Goal: Contribute content

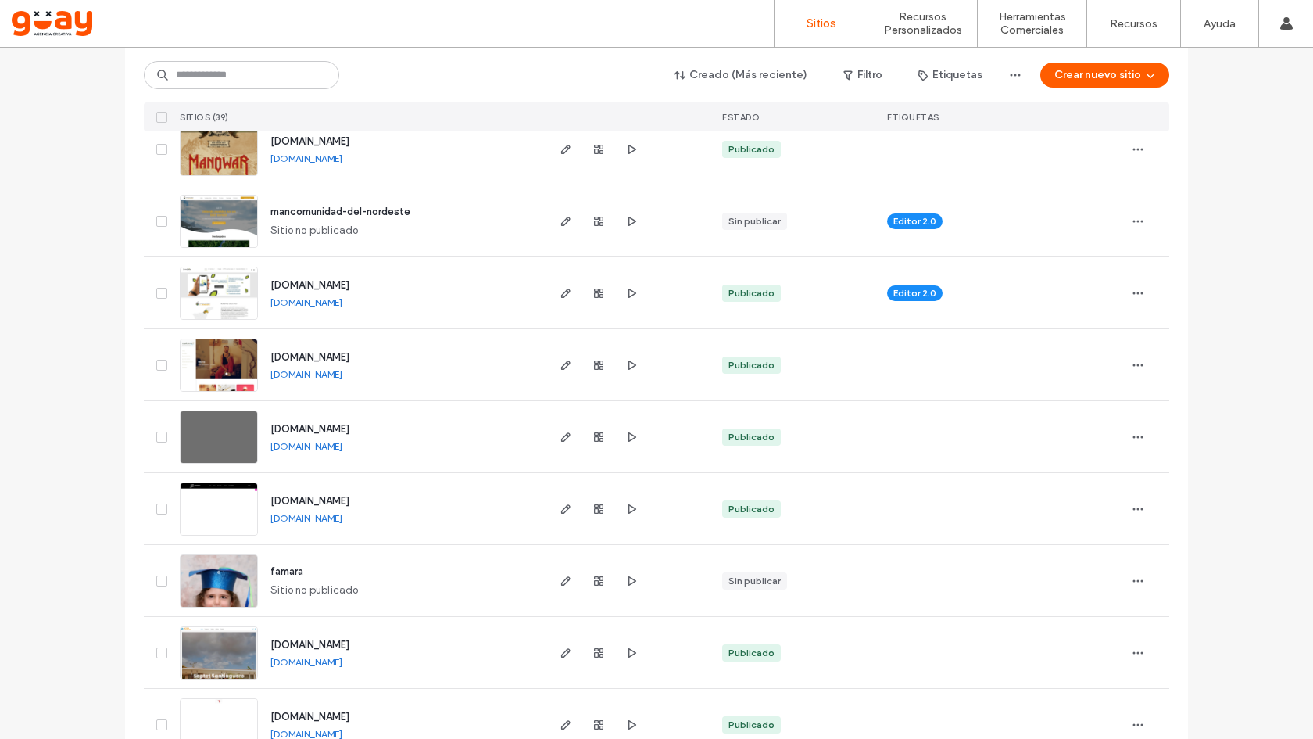
scroll to position [504, 0]
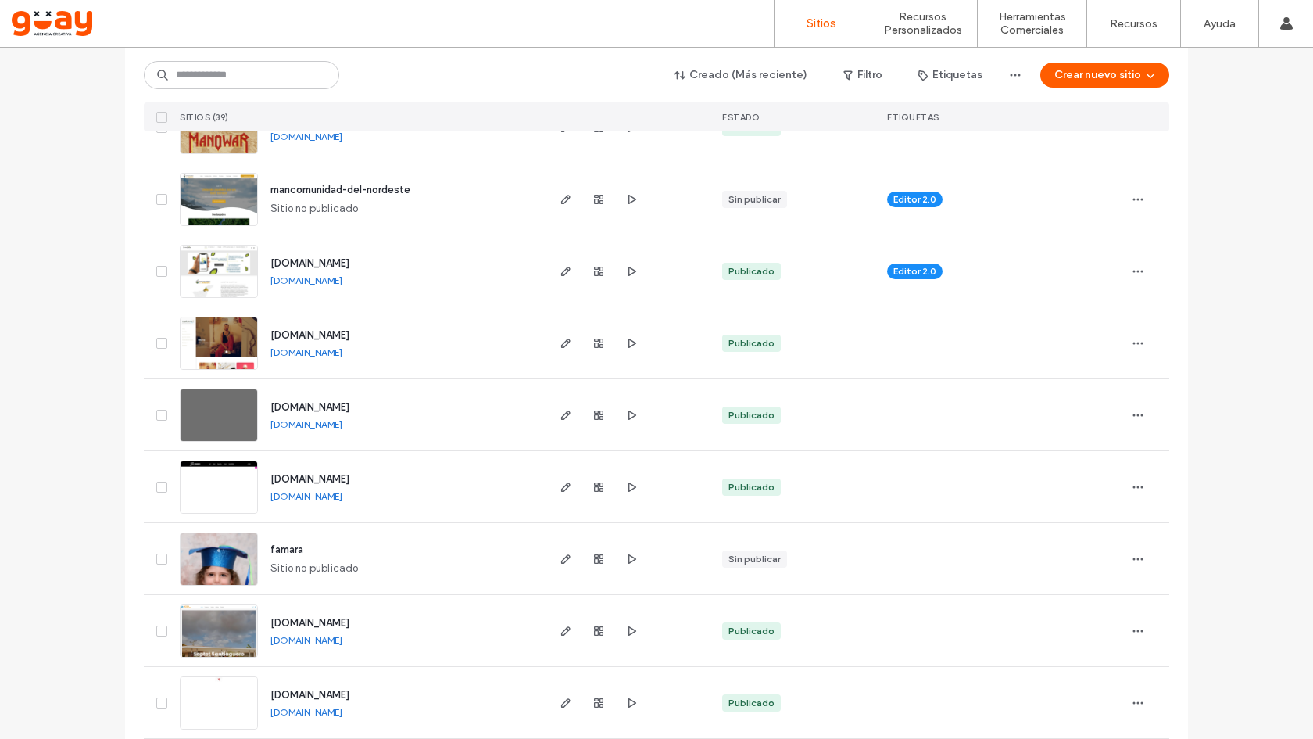
click at [331, 623] on span "www.latitudcanarias.com" at bounding box center [309, 623] width 79 height 12
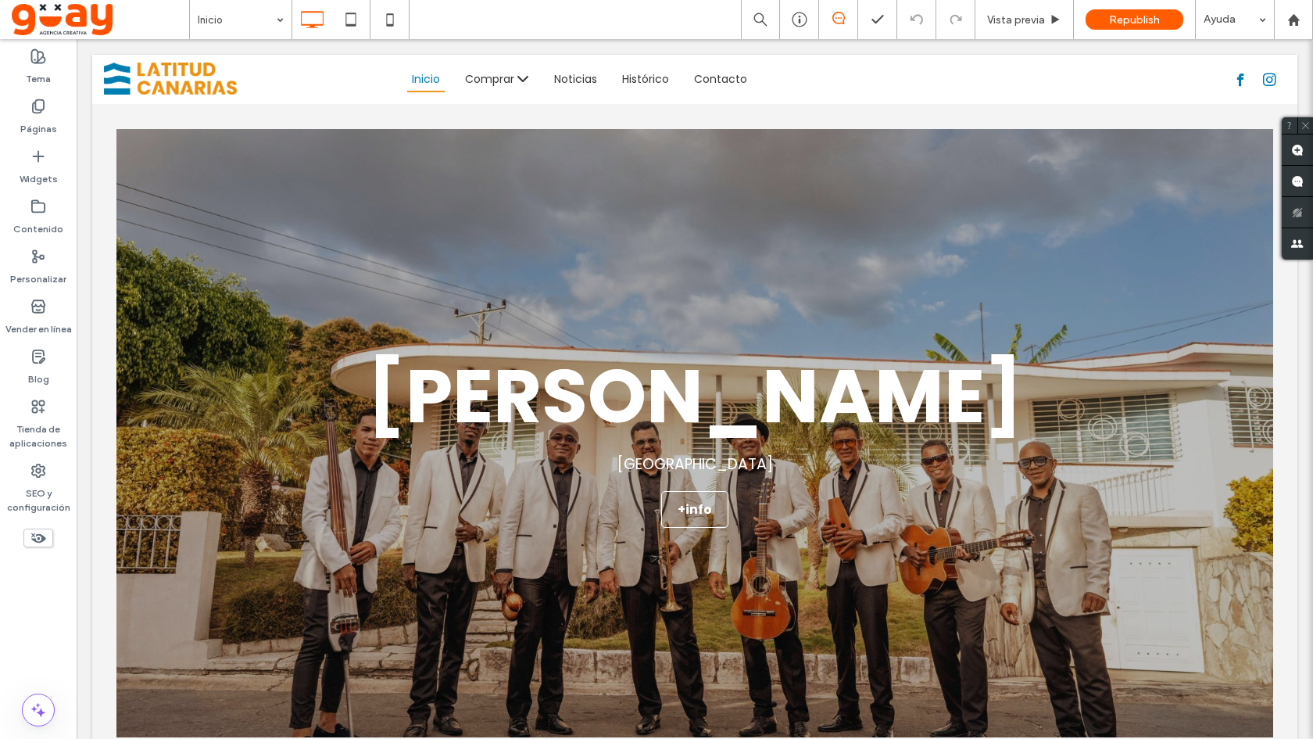
click at [39, 127] on label "Páginas" at bounding box center [38, 125] width 37 height 22
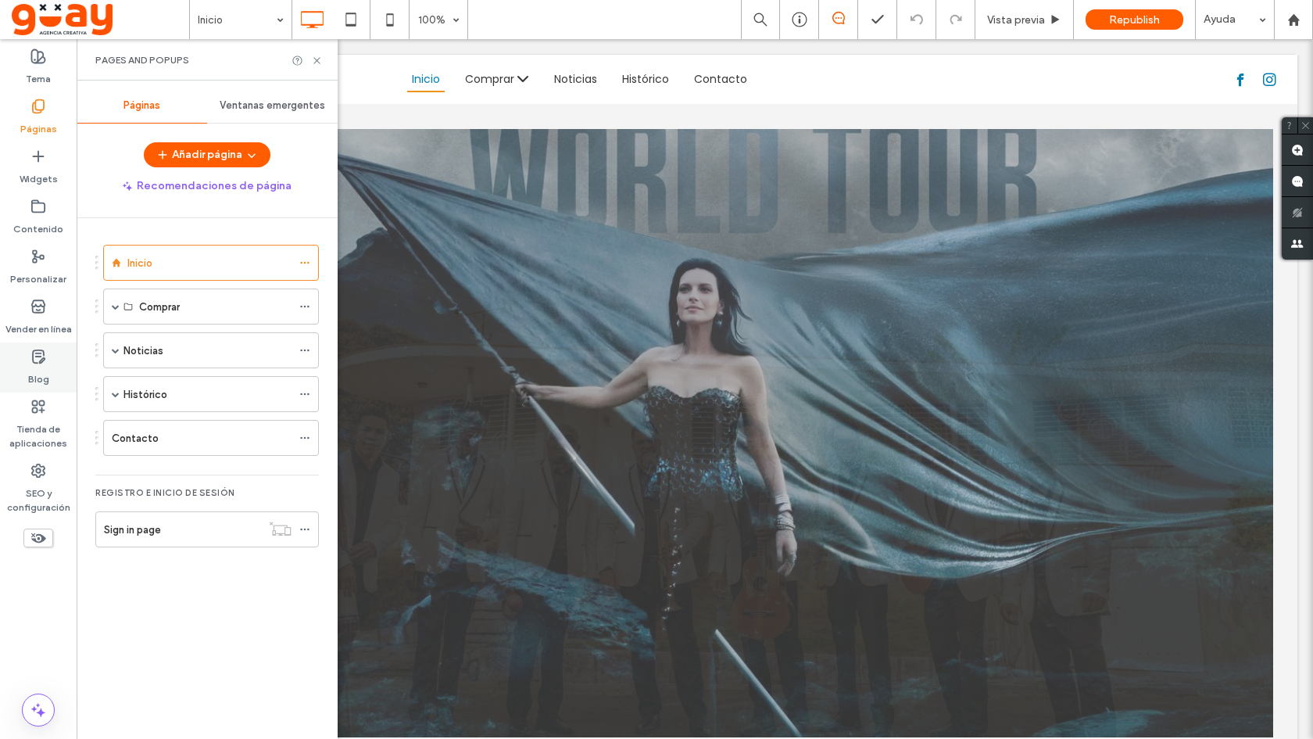
click at [34, 367] on label "Blog" at bounding box center [38, 375] width 21 height 22
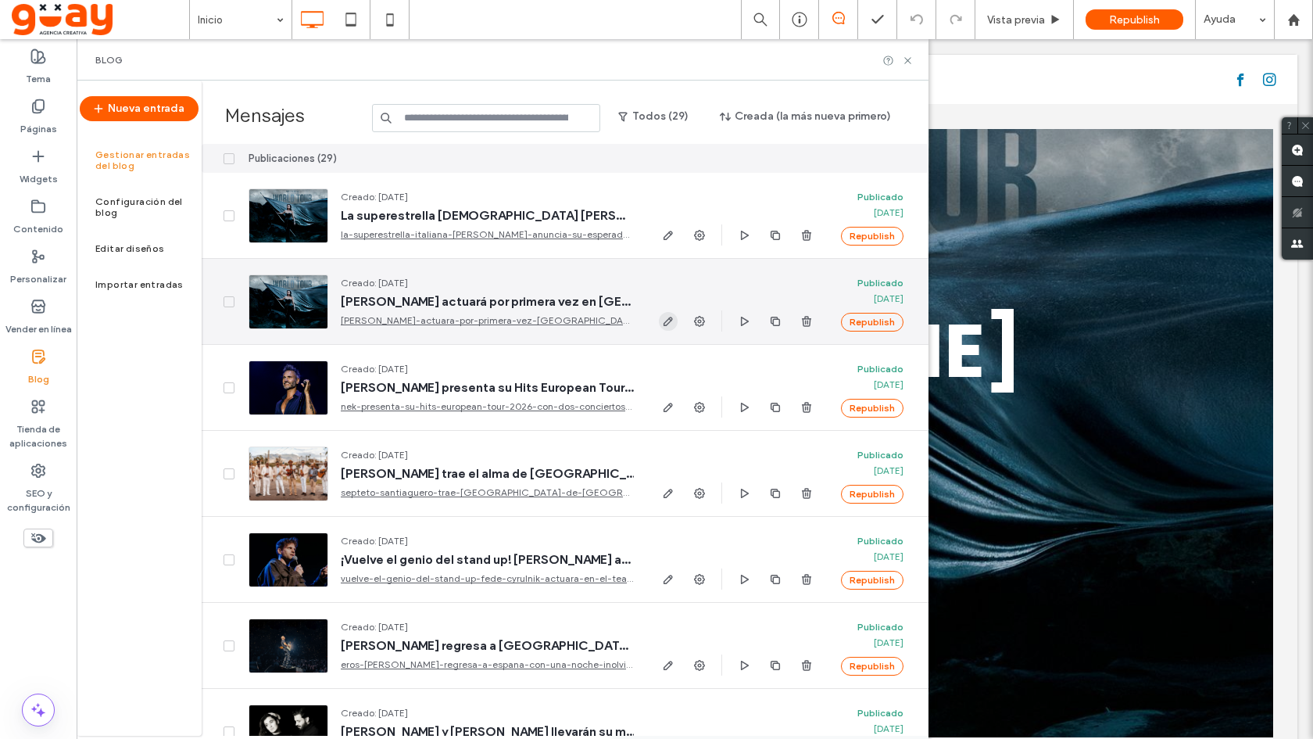
click at [665, 321] on use "button" at bounding box center [668, 321] width 9 height 9
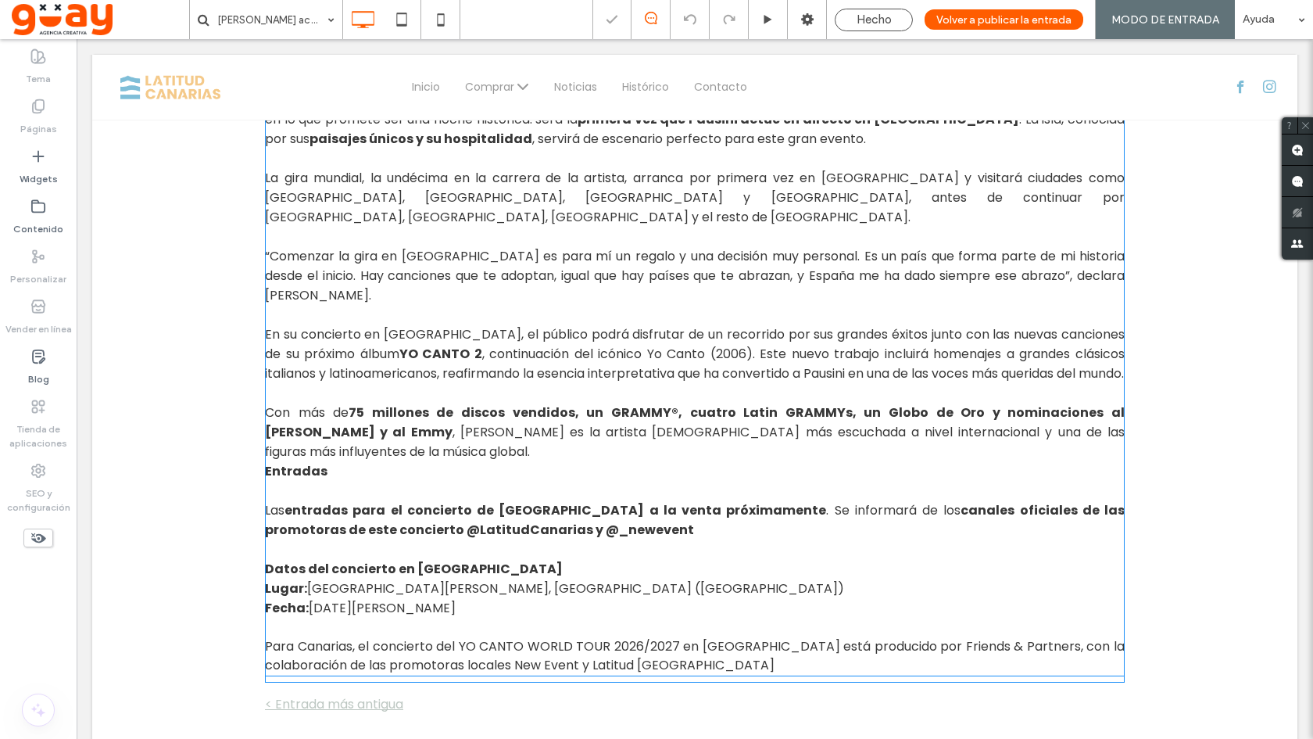
scroll to position [1087, 0]
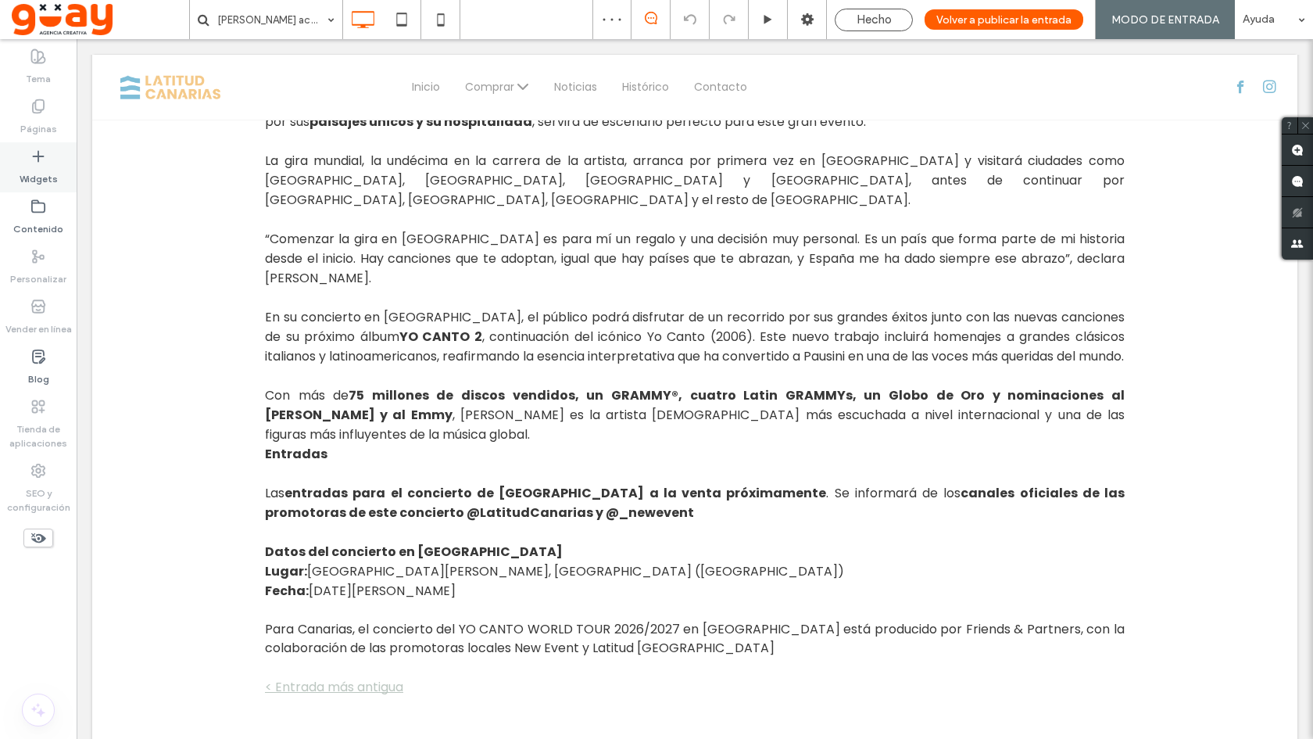
click at [48, 162] on div "Widgets" at bounding box center [38, 167] width 77 height 50
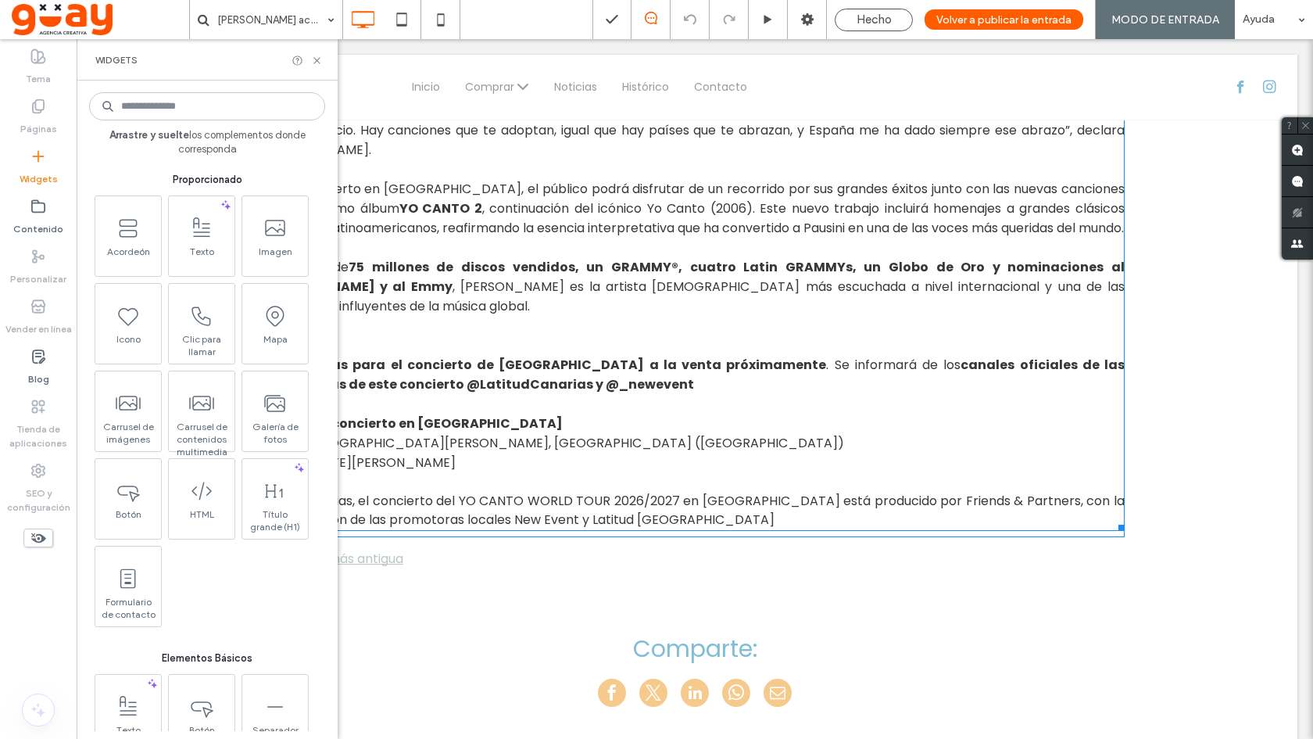
scroll to position [1220, 0]
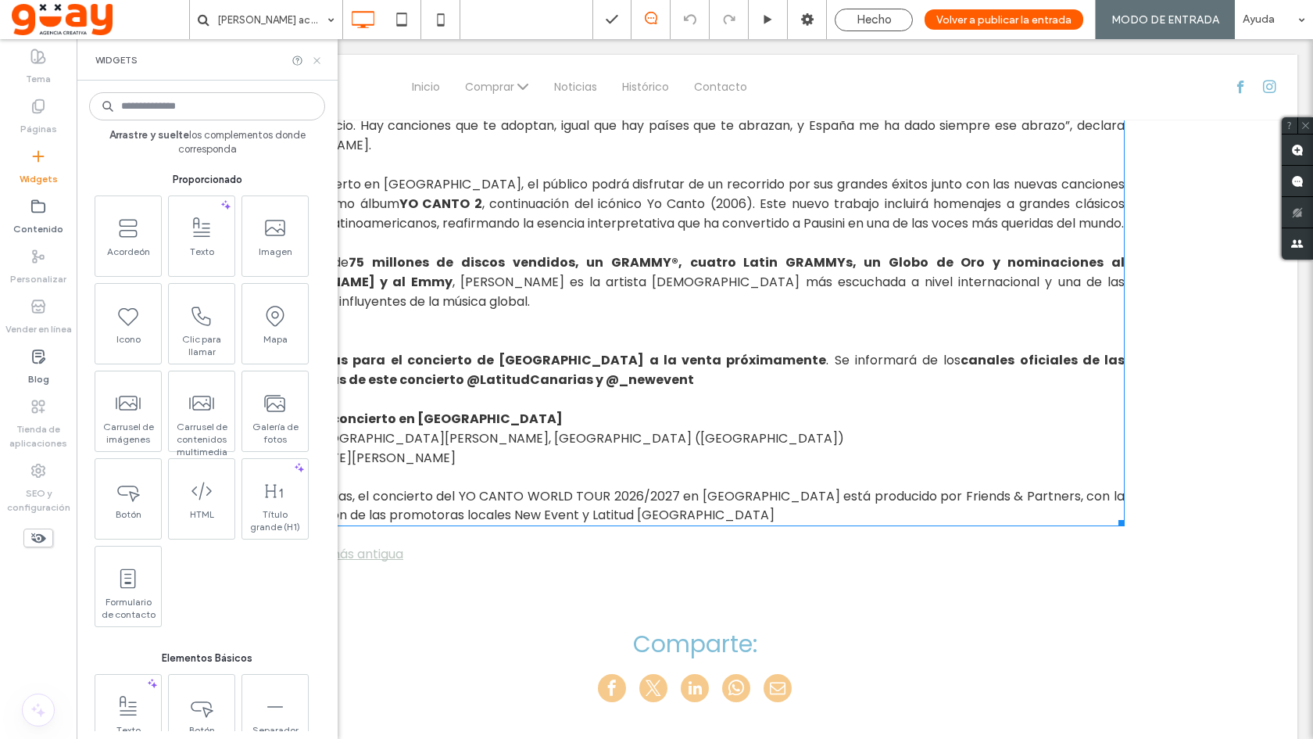
click at [317, 60] on use at bounding box center [316, 60] width 6 height 6
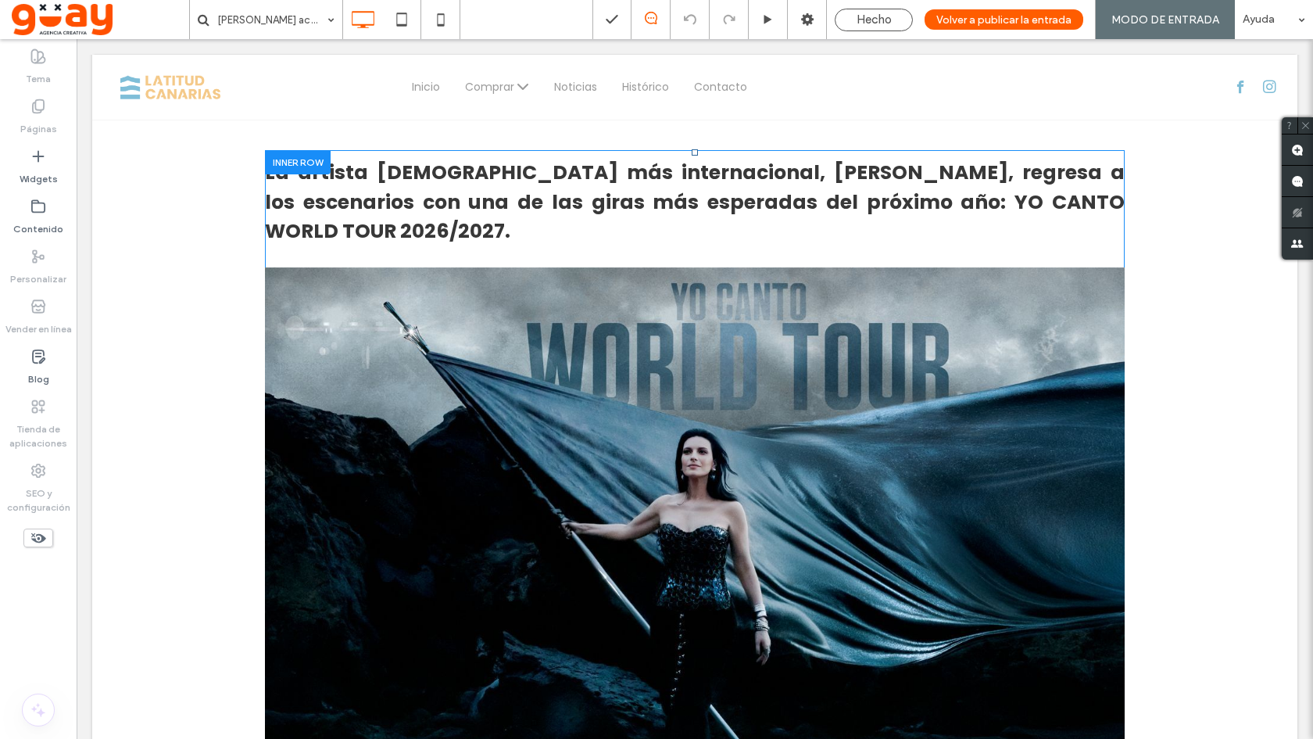
scroll to position [268, 0]
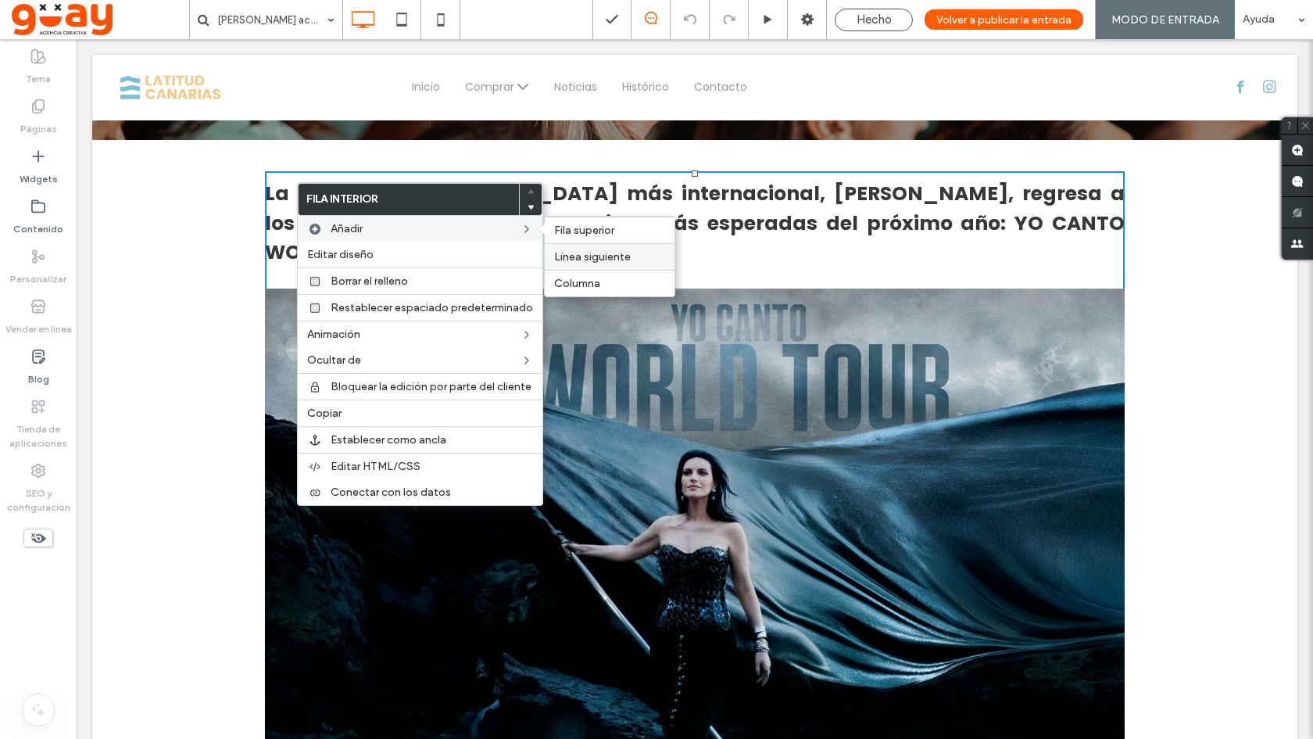
click at [601, 260] on span "Línea siguiente" at bounding box center [592, 256] width 77 height 13
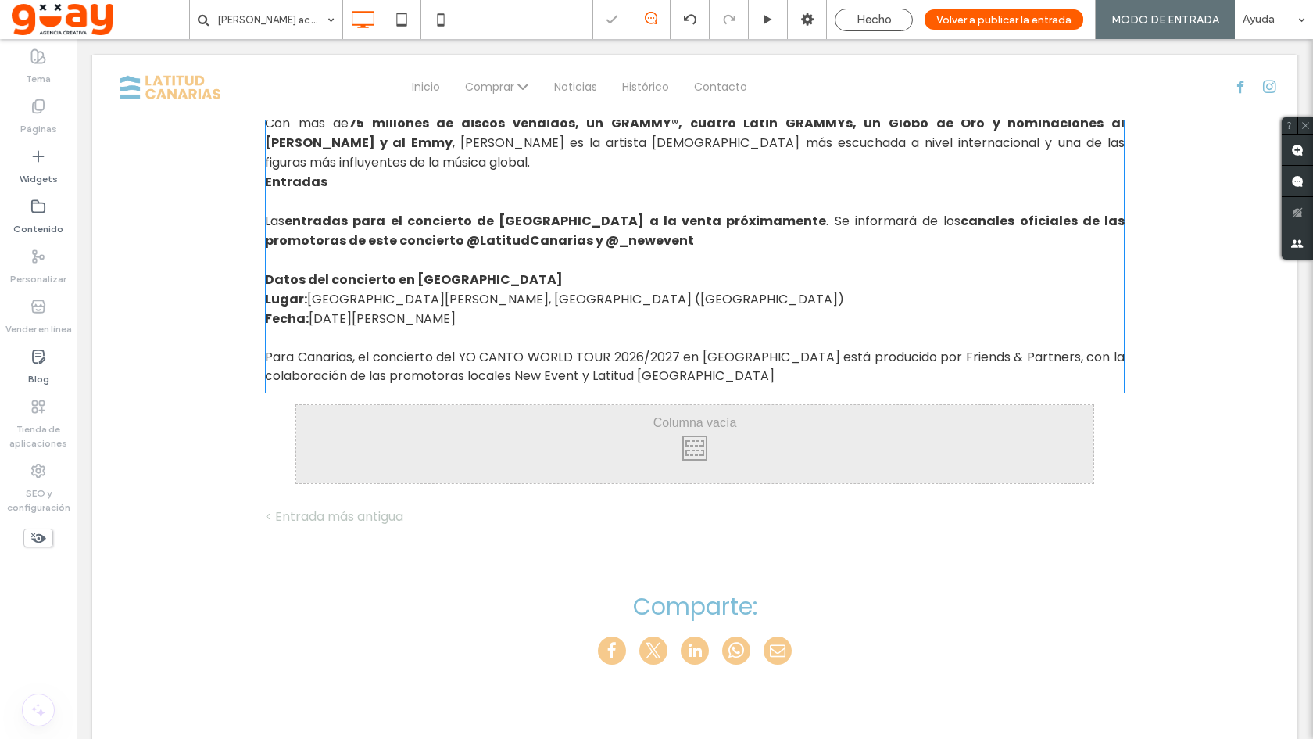
scroll to position [1366, 0]
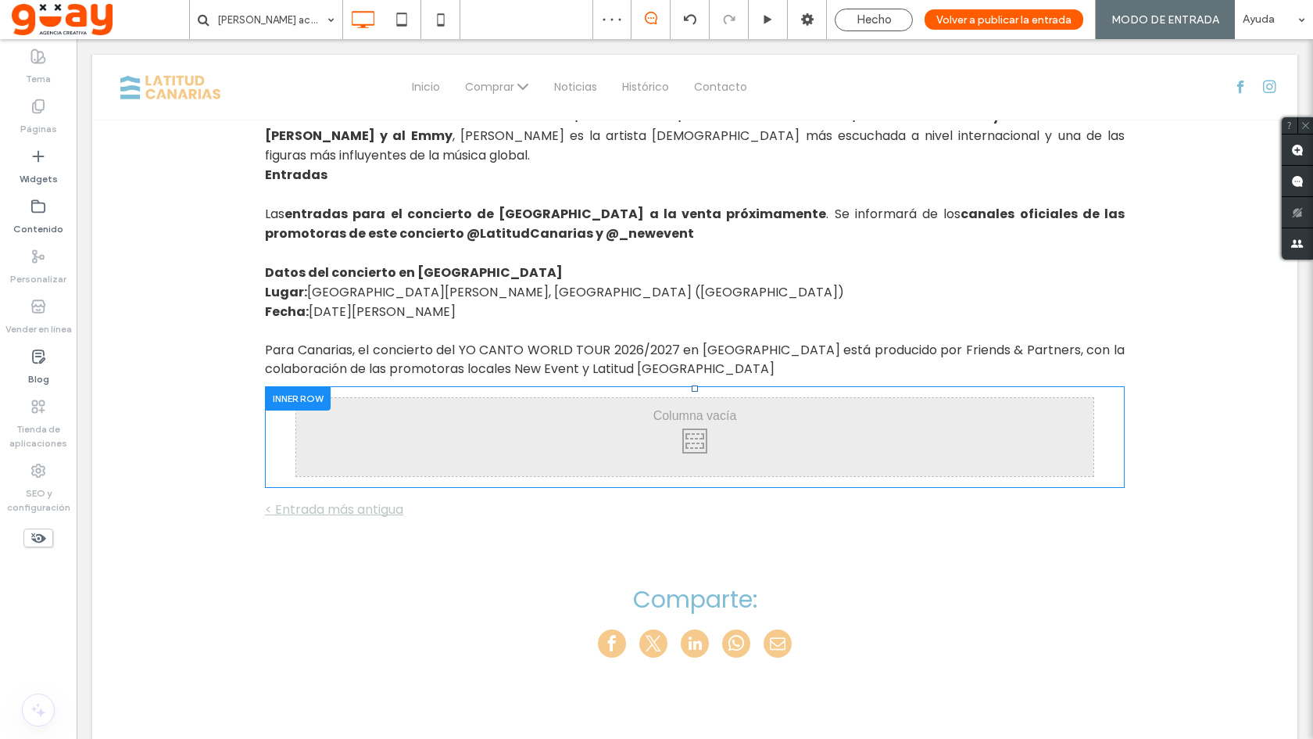
click at [586, 398] on div "Click To Paste Click To Paste" at bounding box center [694, 437] width 797 height 78
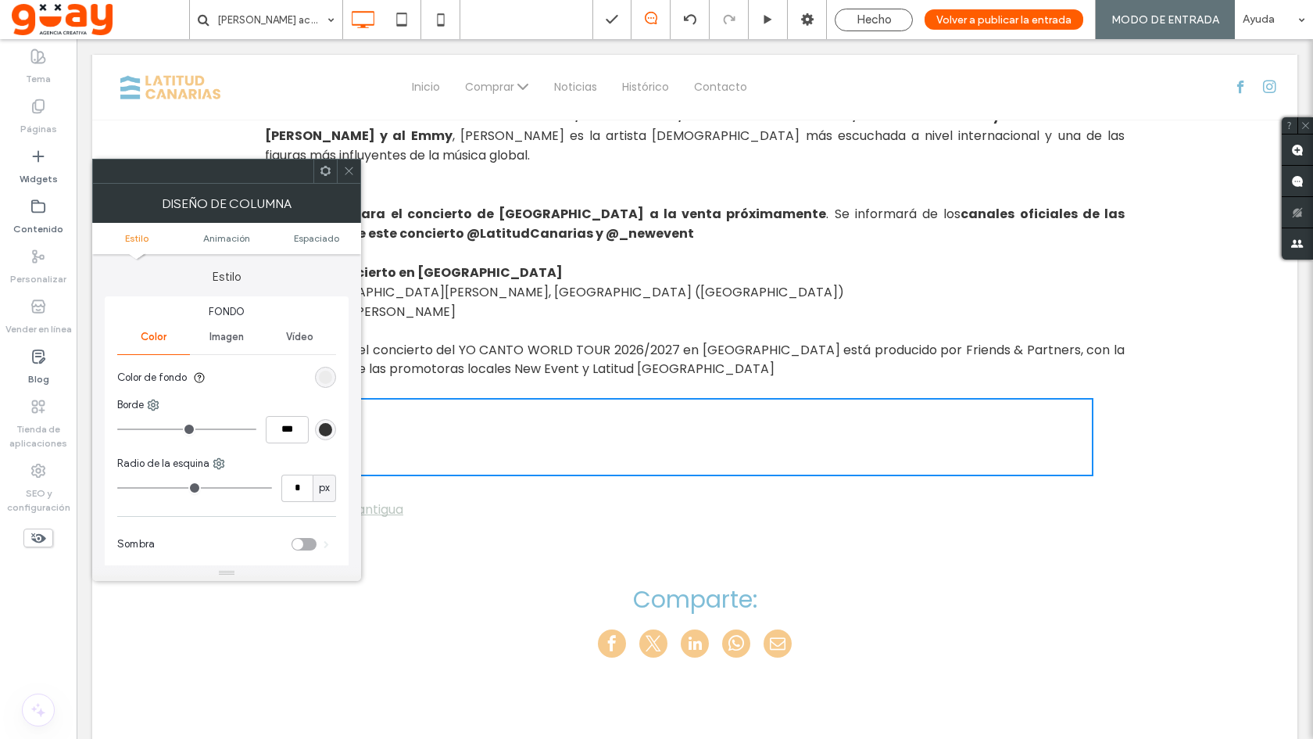
click at [347, 172] on icon at bounding box center [349, 171] width 12 height 12
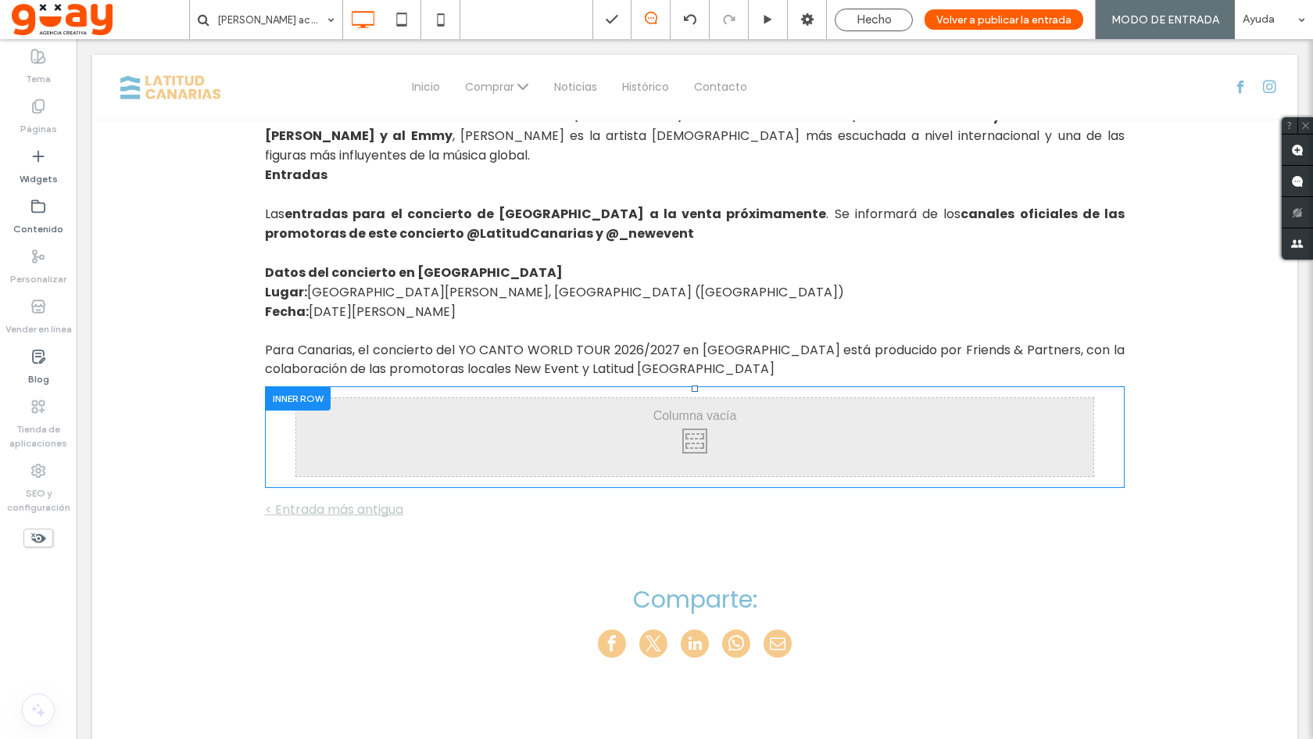
click at [426, 398] on div "Click To Paste Click To Paste" at bounding box center [694, 437] width 797 height 78
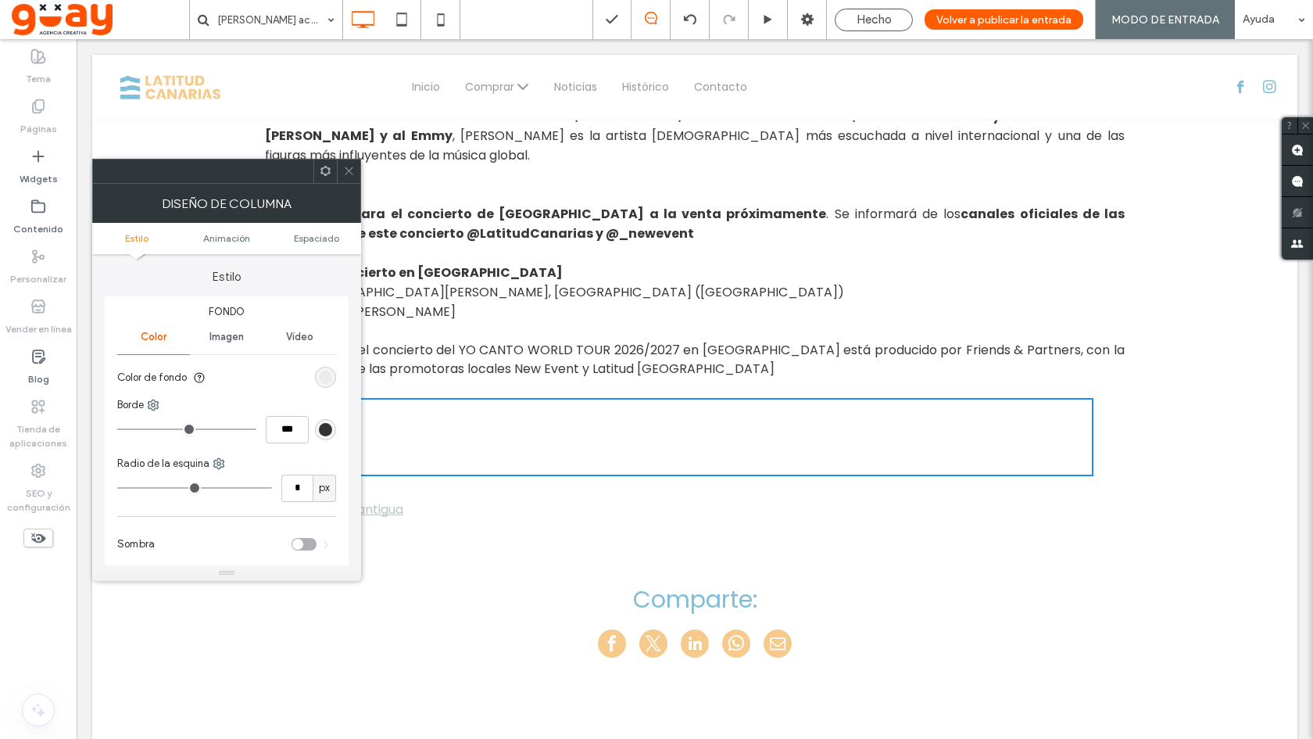
click at [290, 335] on span "Vídeo" at bounding box center [299, 337] width 27 height 13
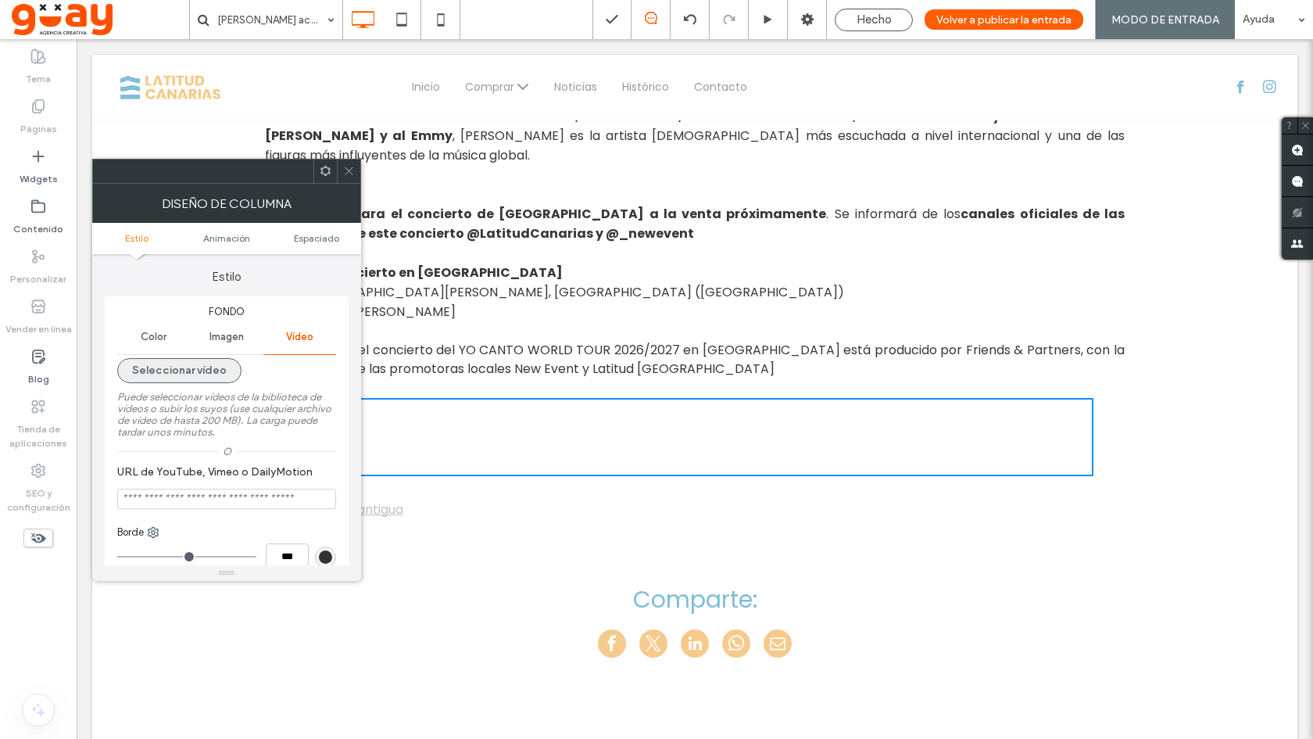
click at [207, 371] on button "Seleccionar vídeo" at bounding box center [179, 370] width 124 height 25
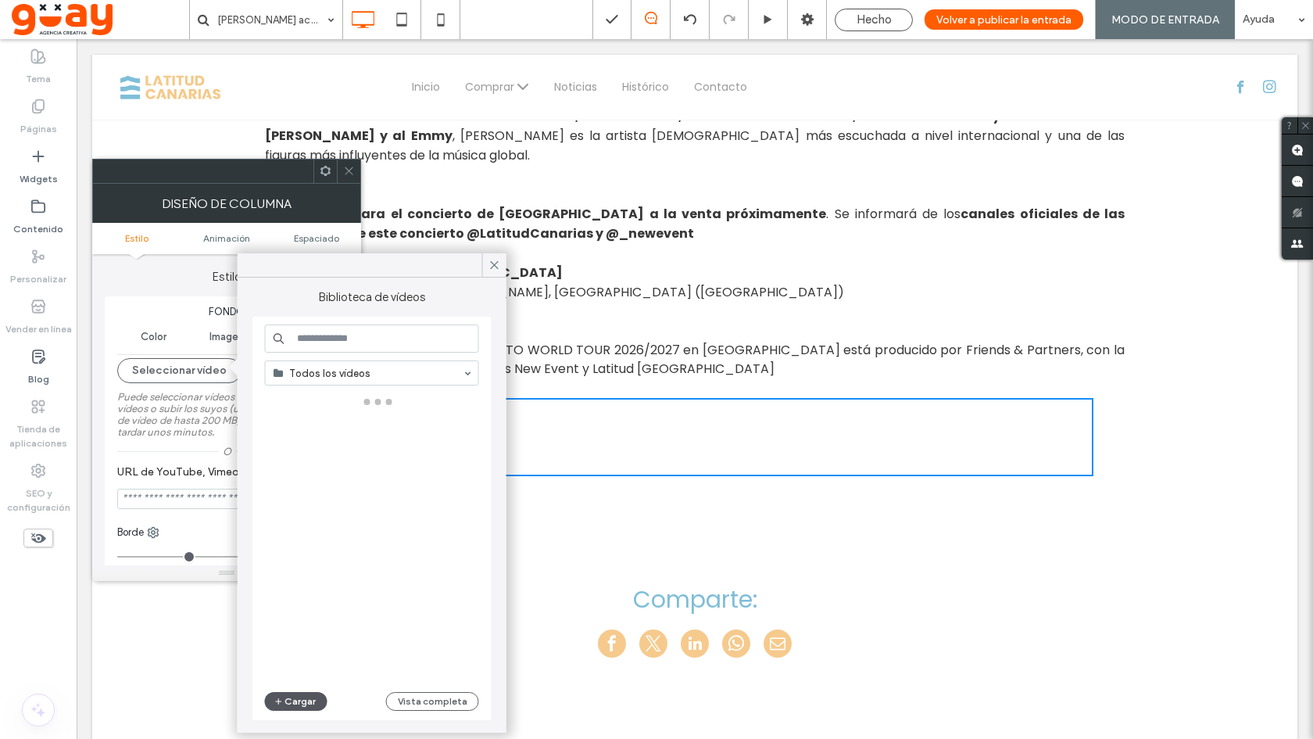
click at [299, 704] on button "Cargar" at bounding box center [296, 701] width 63 height 19
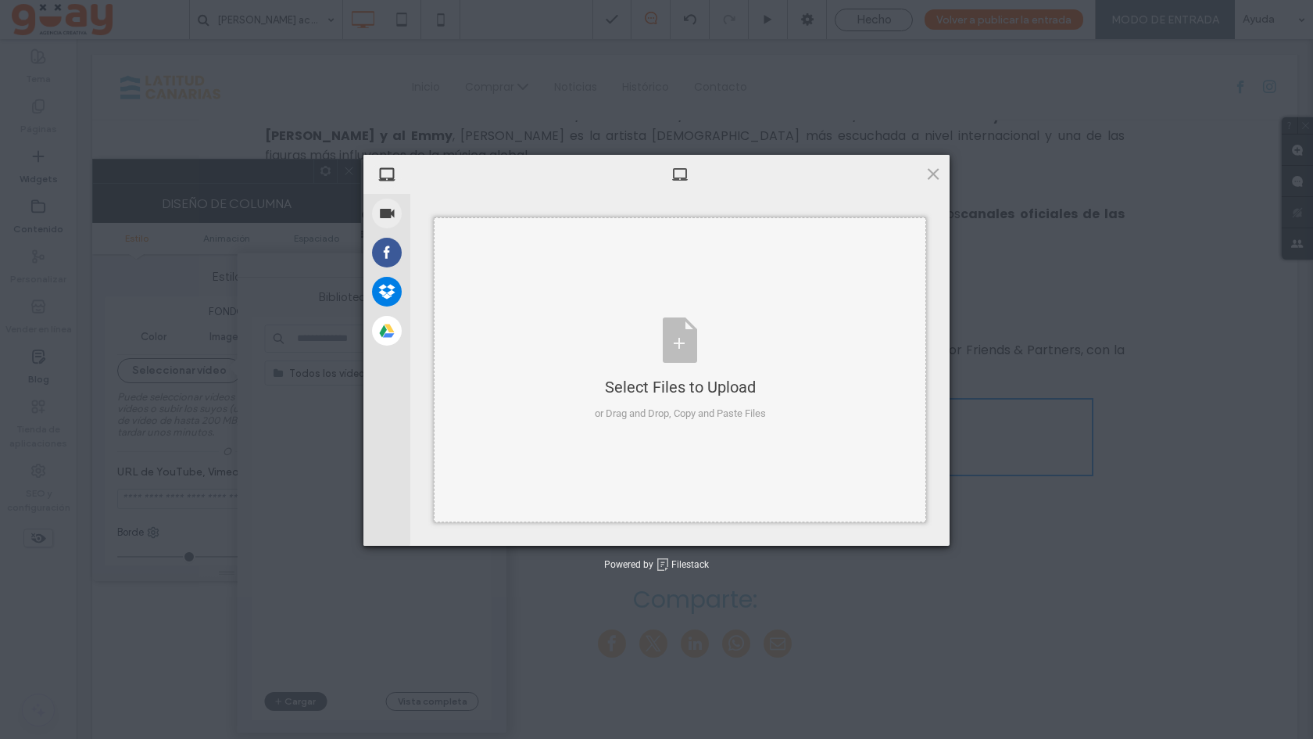
click at [671, 233] on div "Select Files to Upload or Drag and Drop, Copy and Paste Files" at bounding box center [680, 369] width 492 height 305
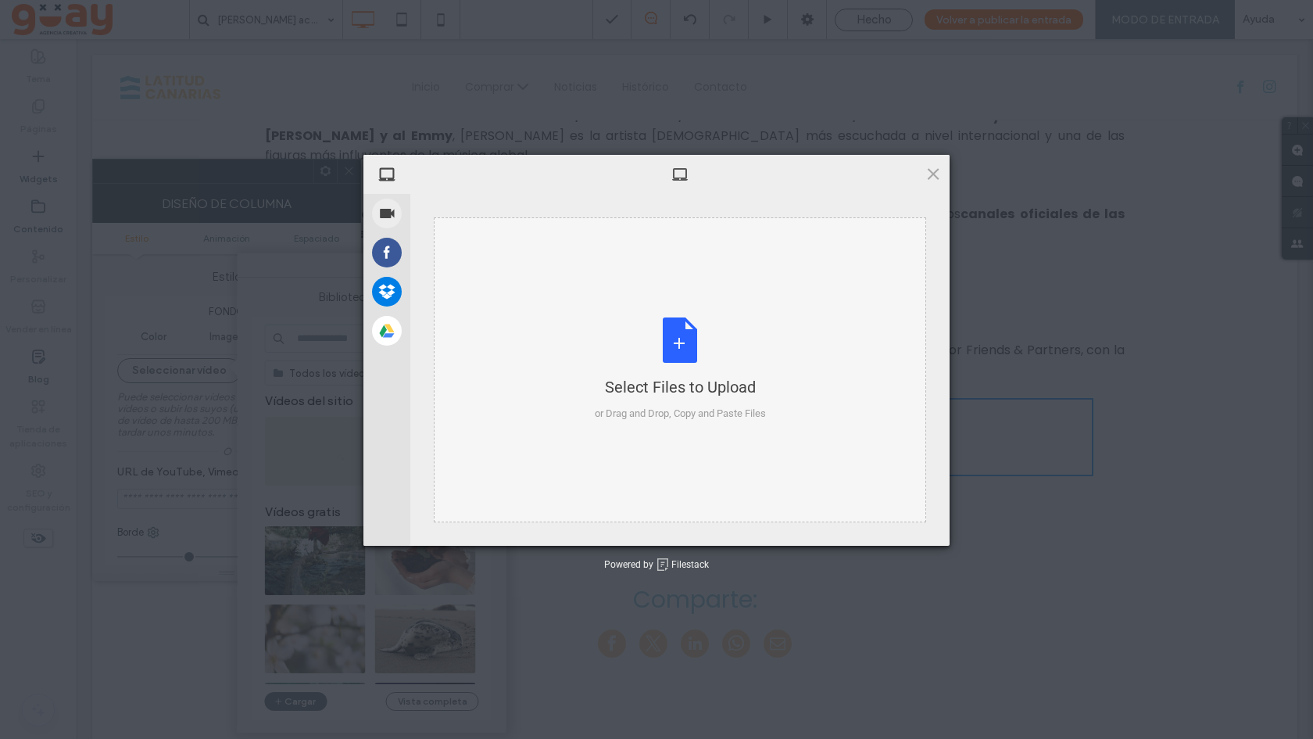
type input "**********"
